Goal: Information Seeking & Learning: Learn about a topic

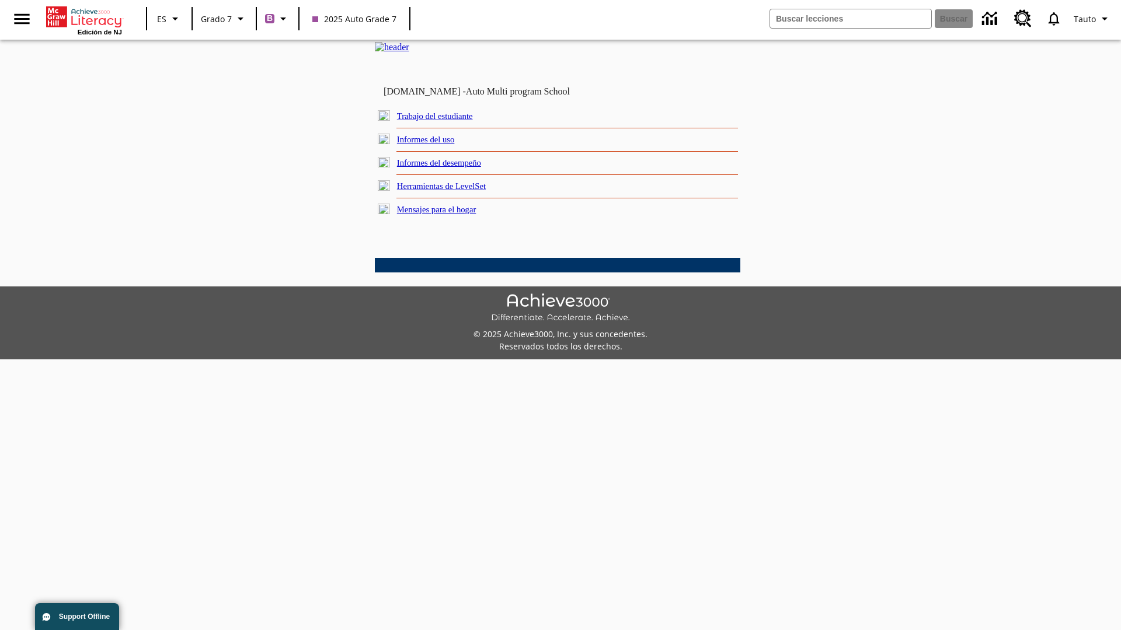
click at [449, 121] on link "Trabajo del estudiante" at bounding box center [435, 115] width 76 height 9
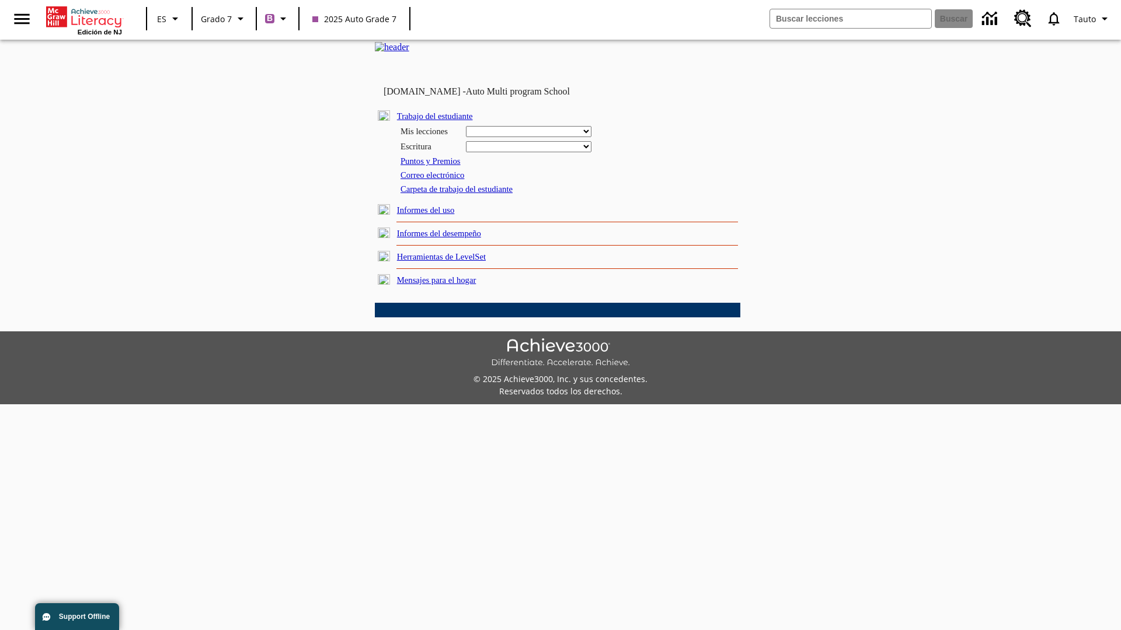
click at [437, 180] on link "Correo electrónico" at bounding box center [432, 174] width 64 height 9
